Goal: Task Accomplishment & Management: Use online tool/utility

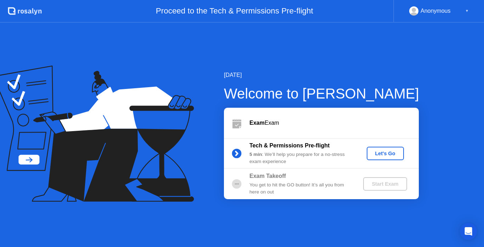
click at [389, 156] on div "Let's Go" at bounding box center [385, 153] width 32 height 6
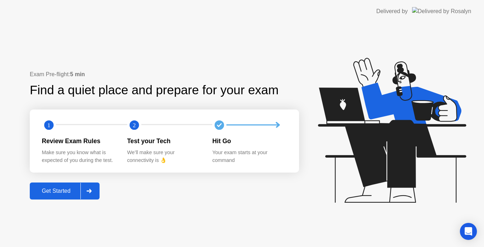
click at [58, 192] on div "Get Started" at bounding box center [56, 191] width 49 height 6
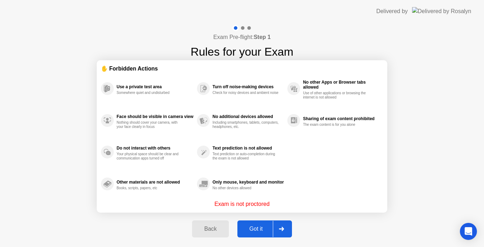
click at [262, 232] on div "Got it" at bounding box center [255, 229] width 33 height 6
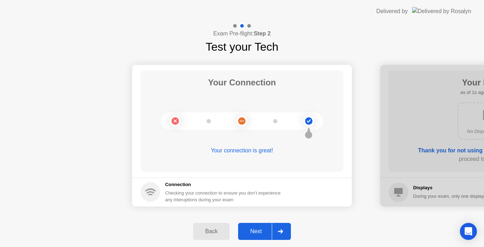
click at [253, 229] on div "Next" at bounding box center [256, 231] width 32 height 6
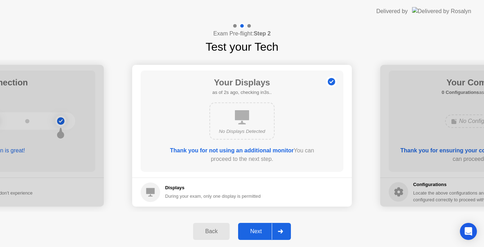
click at [254, 233] on div "Next" at bounding box center [256, 231] width 32 height 6
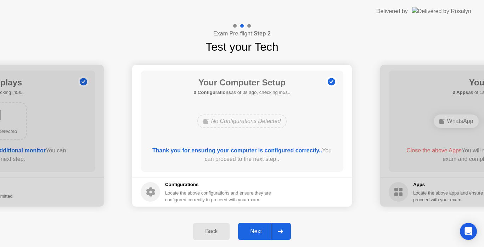
click at [254, 233] on div "Next" at bounding box center [256, 231] width 32 height 6
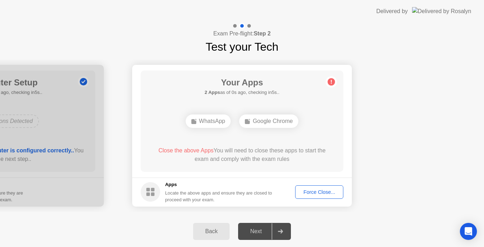
click at [316, 193] on div "Force Close..." at bounding box center [318, 192] width 43 height 6
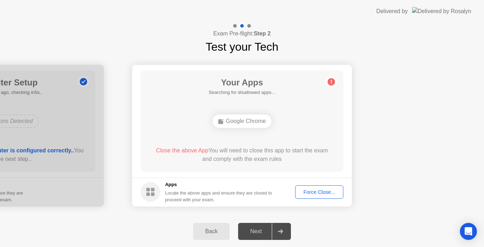
click at [319, 196] on button "Force Close..." at bounding box center [319, 191] width 48 height 13
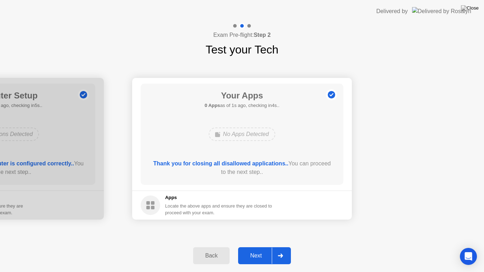
click at [255, 246] on button "Next" at bounding box center [264, 255] width 53 height 17
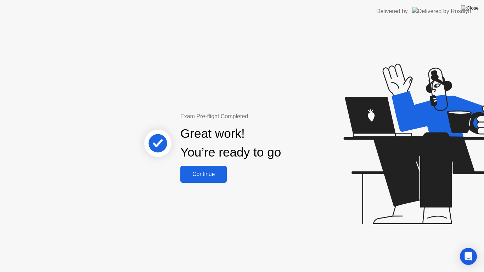
click at [214, 182] on button "Continue" at bounding box center [203, 174] width 46 height 17
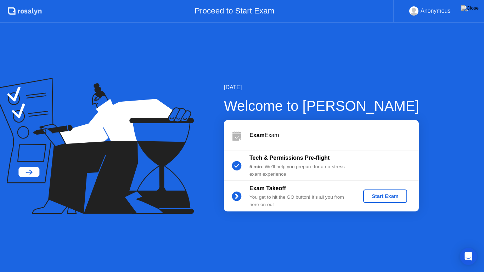
click at [393, 198] on div "Start Exam" at bounding box center [385, 196] width 38 height 6
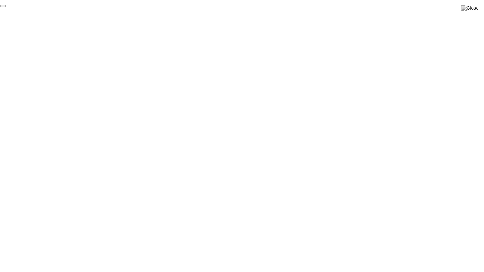
click div "End Proctoring Session"
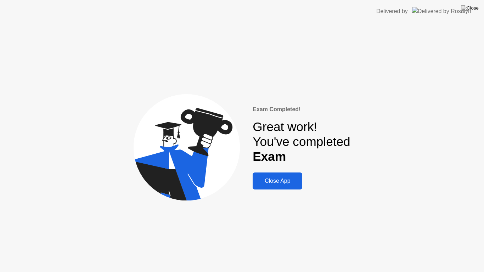
click at [289, 182] on div "Close App" at bounding box center [277, 181] width 45 height 6
